Goal: Task Accomplishment & Management: Complete application form

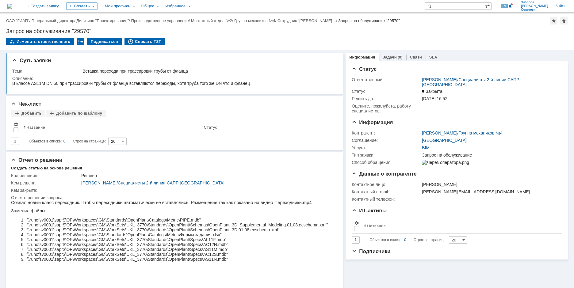
click at [12, 5] on img at bounding box center [9, 6] width 5 height 5
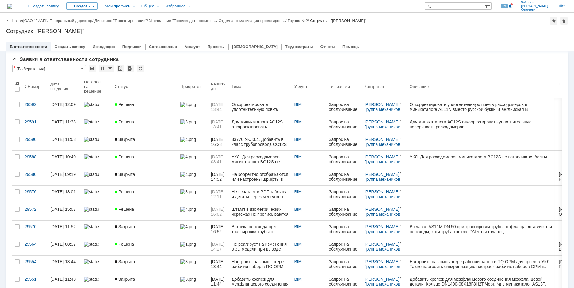
click at [57, 50] on link "Заявки на командах" at bounding box center [61, 47] width 40 height 5
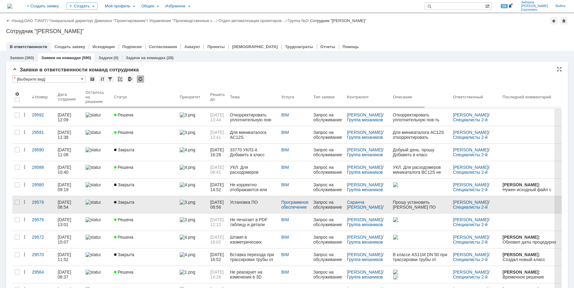
click at [162, 207] on link "Закрыта" at bounding box center [145, 204] width 66 height 17
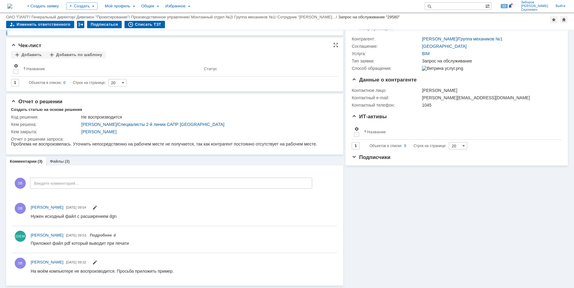
scroll to position [74, 0]
click at [69, 160] on div "Файлы (3)" at bounding box center [59, 161] width 27 height 9
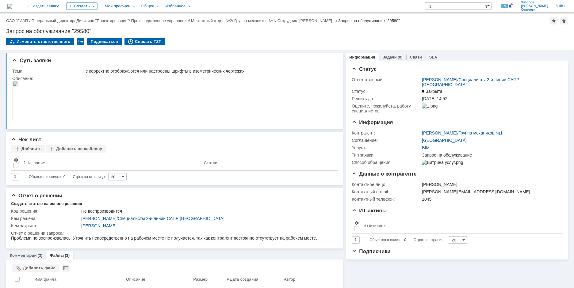
click at [25, 255] on link "Комментарии" at bounding box center [23, 255] width 27 height 5
click at [12, 9] on img at bounding box center [9, 6] width 5 height 5
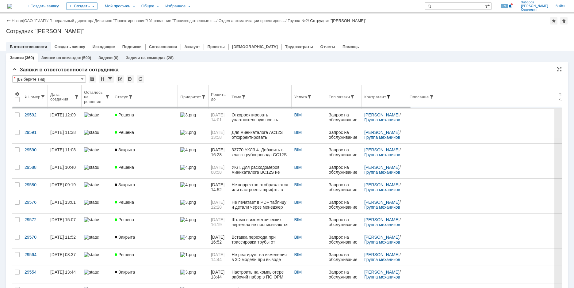
click at [390, 96] on span at bounding box center [388, 96] width 5 height 5
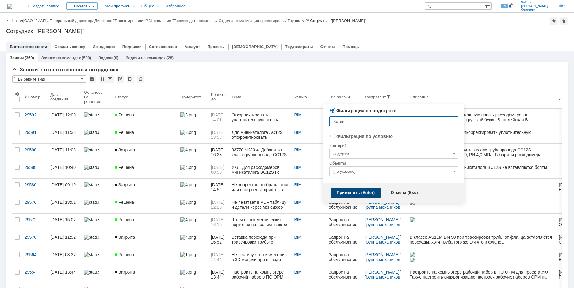
type input "Хотин"
click at [353, 197] on div "Применить (Enter)" at bounding box center [355, 193] width 50 height 10
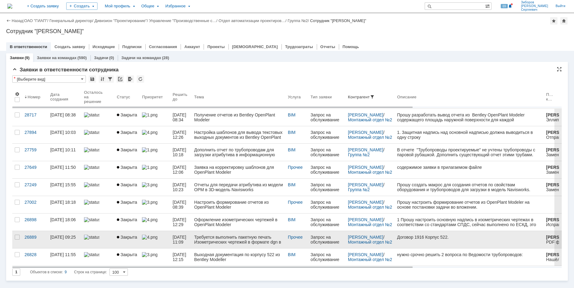
click at [212, 241] on div "Требуется выполнить пакетную печать Изометрических чертежей в формате dgn в фор…" at bounding box center [238, 240] width 89 height 10
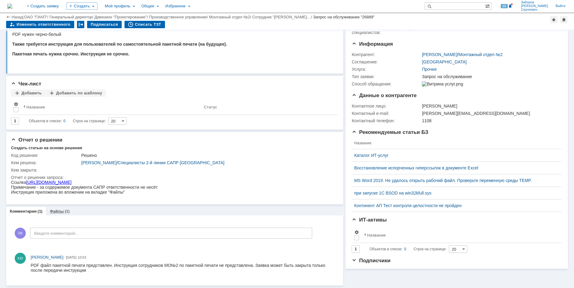
click at [66, 209] on div "(1)" at bounding box center [67, 211] width 5 height 5
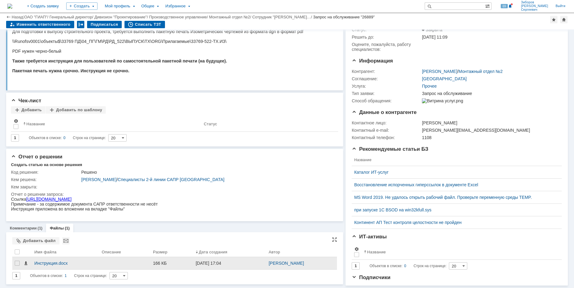
click at [27, 261] on span at bounding box center [25, 263] width 5 height 5
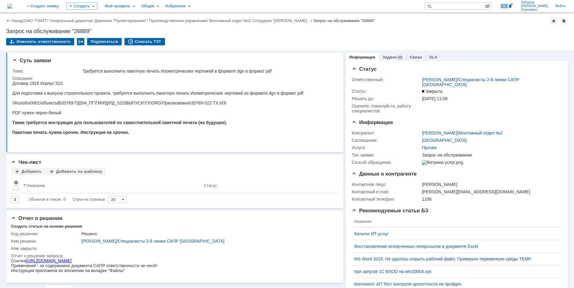
click at [12, 4] on img at bounding box center [9, 6] width 5 height 5
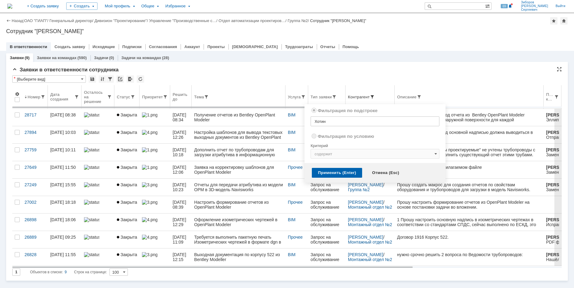
radio input "false"
radio input "true"
click at [372, 97] on span at bounding box center [371, 96] width 5 height 5
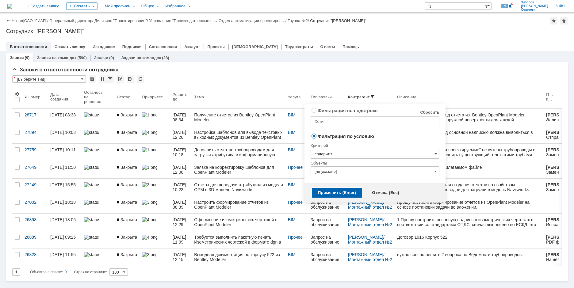
click at [432, 111] on link "Сбросить" at bounding box center [429, 112] width 19 height 5
radio input "true"
click at [334, 193] on div "Применить (Enter)" at bounding box center [337, 193] width 50 height 10
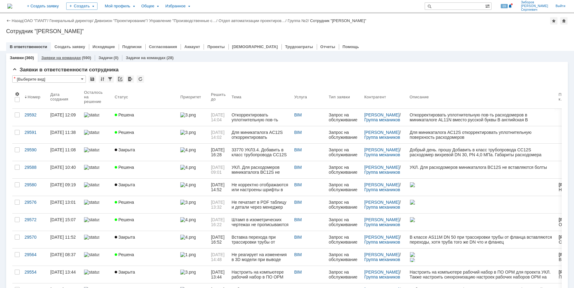
click at [66, 58] on link "Заявки на командах" at bounding box center [61, 57] width 40 height 5
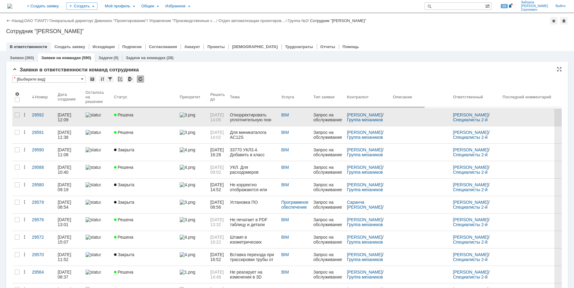
click at [141, 119] on link "Решена" at bounding box center [145, 117] width 66 height 17
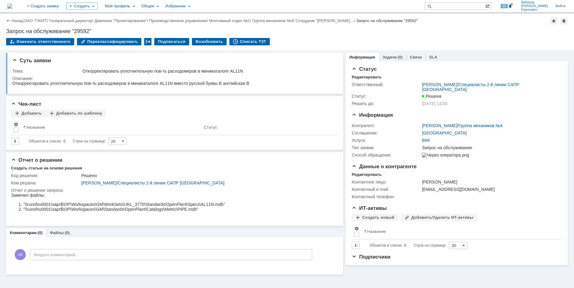
click at [12, 6] on img at bounding box center [9, 6] width 5 height 5
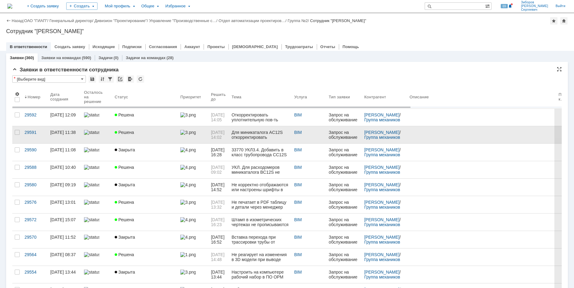
click at [139, 135] on link "Решена" at bounding box center [145, 134] width 66 height 17
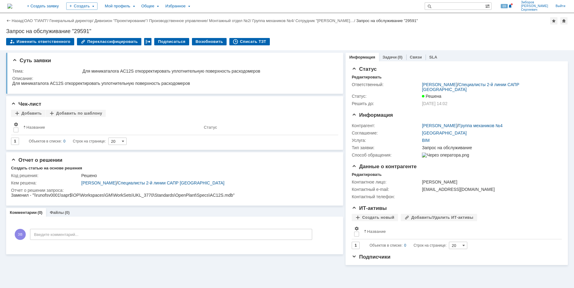
click at [12, 4] on img at bounding box center [9, 6] width 5 height 5
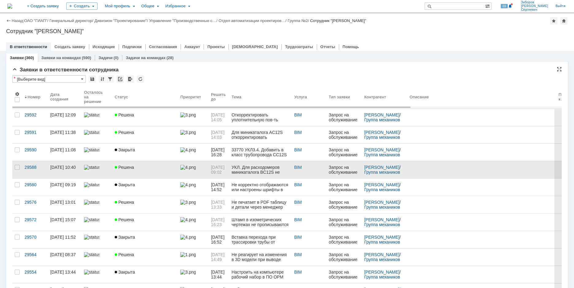
click at [131, 168] on span "Решена" at bounding box center [124, 167] width 19 height 5
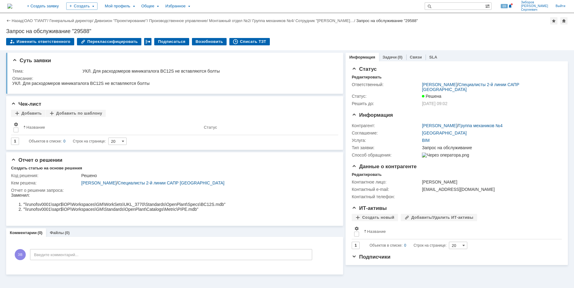
click at [12, 4] on img at bounding box center [9, 6] width 5 height 5
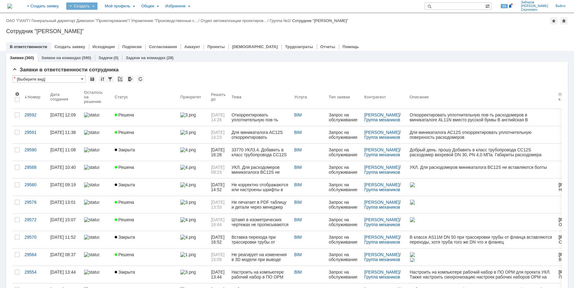
click at [97, 2] on div "Создать" at bounding box center [81, 5] width 31 height 7
click at [104, 39] on link "Заявка" at bounding box center [90, 37] width 47 height 7
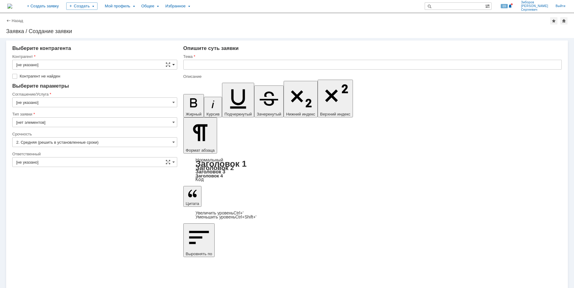
click at [174, 65] on span at bounding box center [173, 64] width 2 height 5
click at [60, 64] on input "text" at bounding box center [94, 65] width 165 height 10
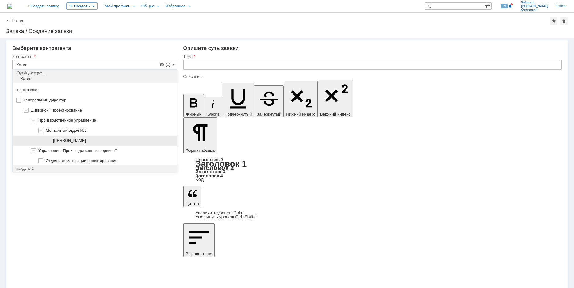
click at [80, 140] on span "[PERSON_NAME]" at bounding box center [69, 140] width 33 height 5
type input "[PERSON_NAME]"
type input "Москва"
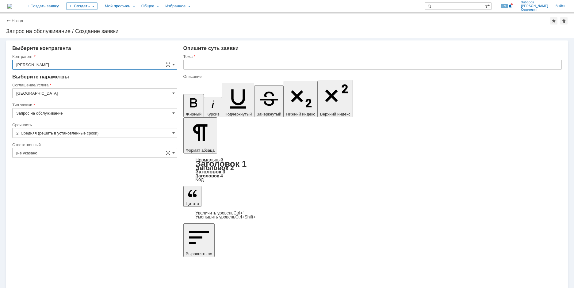
click at [170, 92] on input "Москва" at bounding box center [94, 93] width 165 height 10
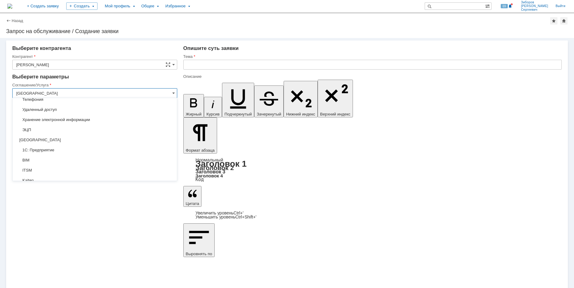
scroll to position [433, 0]
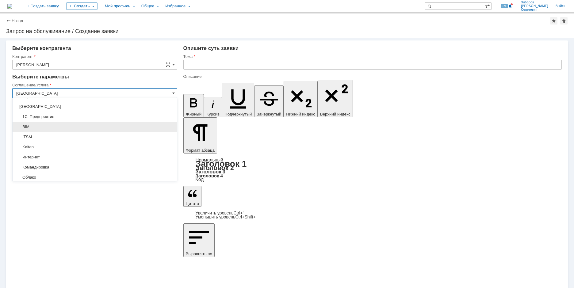
click at [37, 126] on span "BIM" at bounding box center [94, 126] width 157 height 5
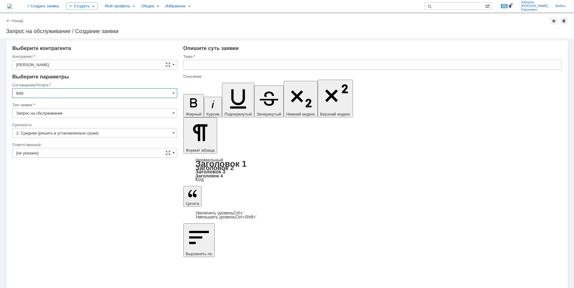
type input "BIM"
click at [169, 133] on input "2. Средняя (решить в установленные сроки)" at bounding box center [94, 133] width 165 height 10
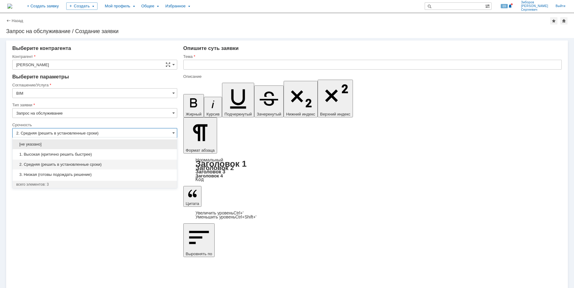
click at [85, 164] on span "2. Средняя (решить в установленные сроки)" at bounding box center [94, 164] width 157 height 5
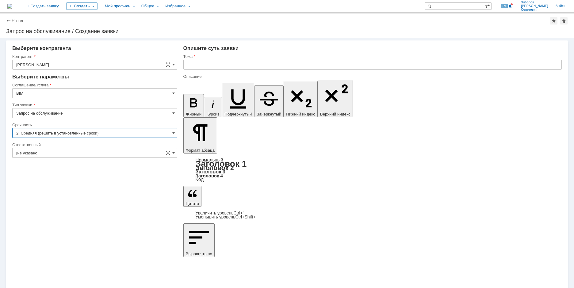
type input "2. Средняя (решить в установленные сроки)"
click at [172, 153] on span at bounding box center [173, 152] width 2 height 5
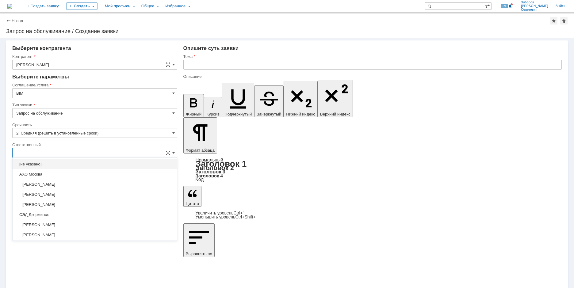
click at [42, 153] on input "text" at bounding box center [94, 153] width 165 height 10
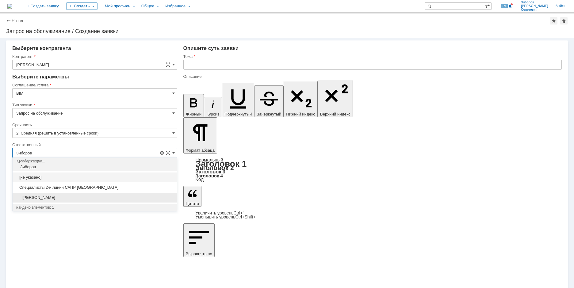
click at [58, 195] on div "[PERSON_NAME]" at bounding box center [95, 198] width 164 height 10
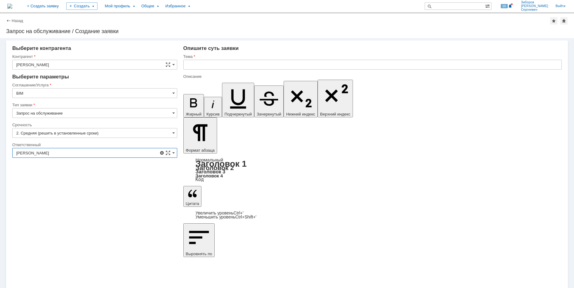
type input "[PERSON_NAME]"
click at [210, 62] on input "text" at bounding box center [372, 65] width 378 height 10
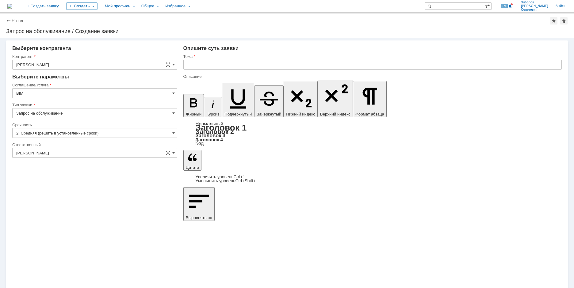
click at [210, 63] on input "text" at bounding box center [372, 65] width 378 height 10
paste input "3D модель УКЛ-5,6"
click at [242, 66] on input "3D модель УКЛ-5,6" at bounding box center [372, 65] width 378 height 10
paste input "Позиции оборудования и номера линий трубопроводов необходимо автоматически пере…"
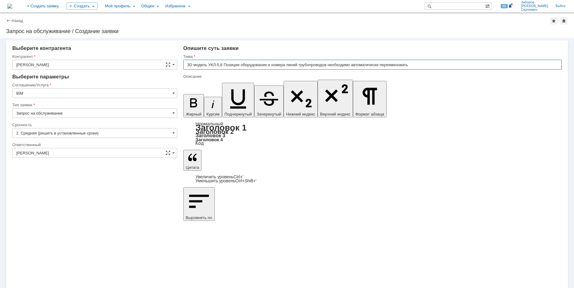
type input "3D модель УКЛ-5,6 Позиции оборудования и номера линий трубопроводов необходимо …"
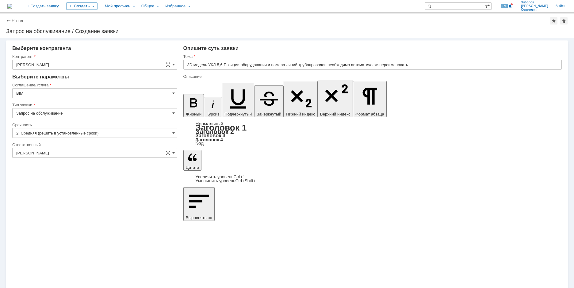
drag, startPoint x: 202, startPoint y: 2045, endPoint x: 400, endPoint y: 2172, distance: 235.2
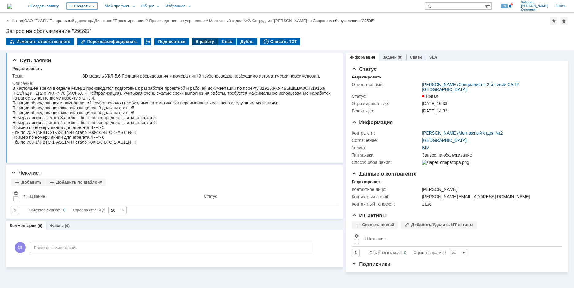
click at [200, 40] on div "В работу" at bounding box center [205, 41] width 26 height 7
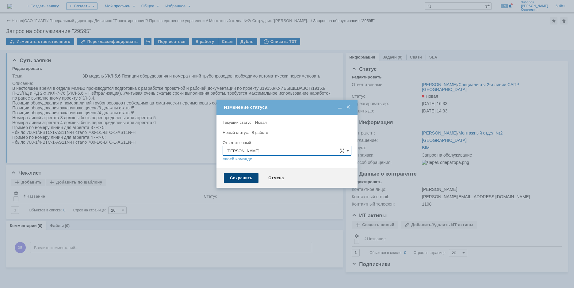
click at [241, 180] on div "Сохранить" at bounding box center [241, 178] width 35 height 10
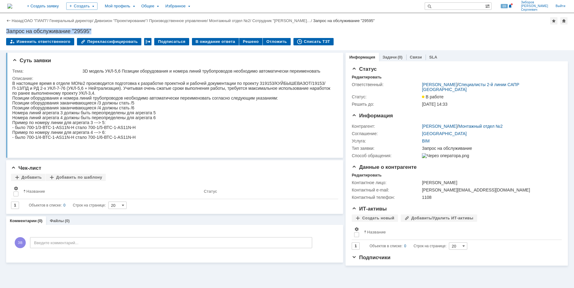
drag, startPoint x: 7, startPoint y: 31, endPoint x: 95, endPoint y: 31, distance: 87.9
click at [95, 31] on div "Запрос на обслуживание "29595"" at bounding box center [286, 31] width 561 height 6
copy div "Запрос на обслуживание "29595""
click at [37, 68] on td "Тема:" at bounding box center [46, 70] width 69 height 7
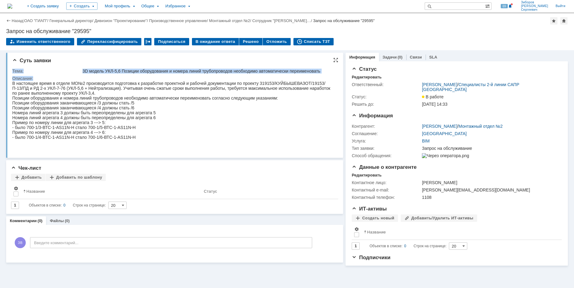
drag, startPoint x: 13, startPoint y: 71, endPoint x: 44, endPoint y: 81, distance: 33.0
click at [44, 81] on tbody "Тема: 3D модель УКЛ-5,6 Позиции оборудования и номера линий трубопроводов необх…" at bounding box center [173, 109] width 323 height 85
copy tbody "Тема: 3D модель УКЛ-5,6 Позиции оборудования и номера линий трубопроводов необх…"
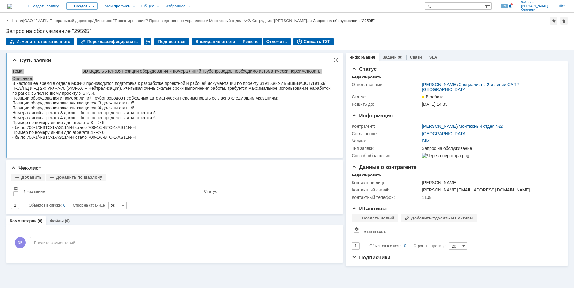
drag, startPoint x: 155, startPoint y: 124, endPoint x: 25, endPoint y: 88, distance: 134.8
click at [153, 120] on div "Номера линий агрегата 4 должны быть переопределены для агрегата 6" at bounding box center [173, 117] width 322 height 5
drag, startPoint x: 13, startPoint y: 83, endPoint x: 153, endPoint y: 149, distance: 154.3
click at [153, 140] on body "В настоящее время в отделе МО№2 производится подготовка к разработке проектной …" at bounding box center [173, 110] width 322 height 59
copy body "В настоящее время в отделе МО№2 производится подготовка к разработке проектной …"
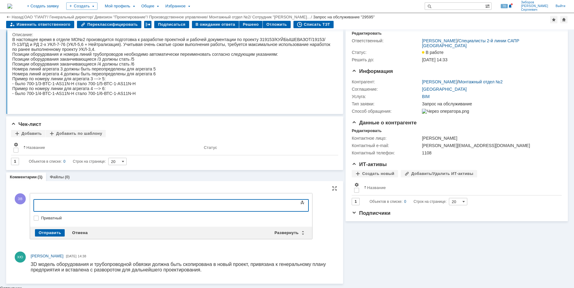
scroll to position [21, 0]
